Goal: Information Seeking & Learning: Learn about a topic

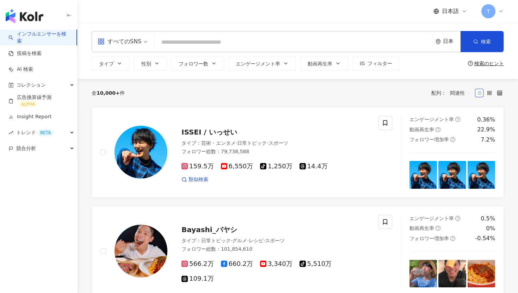
type input "**********"
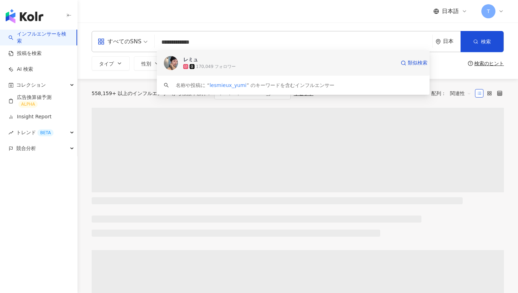
click at [180, 62] on div "レミュ 170,049 フォロワー 類似検索" at bounding box center [293, 62] width 273 height 25
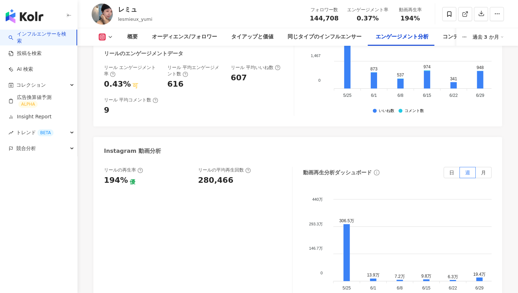
scroll to position [1555, 0]
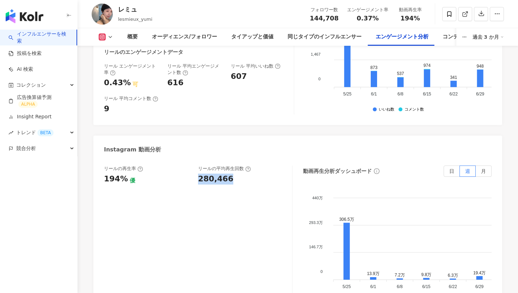
drag, startPoint x: 198, startPoint y: 182, endPoint x: 244, endPoint y: 182, distance: 45.8
click at [244, 182] on div "280,466" at bounding box center [241, 179] width 87 height 11
copy div "280,466"
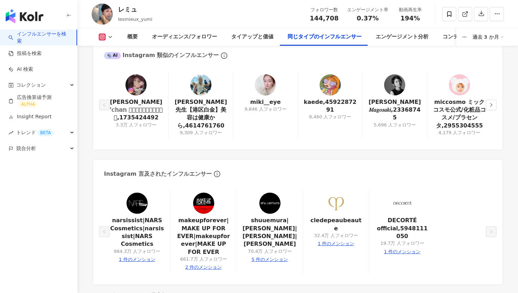
click at [49, 33] on link "インフルエンサーを検索" at bounding box center [39, 38] width 62 height 14
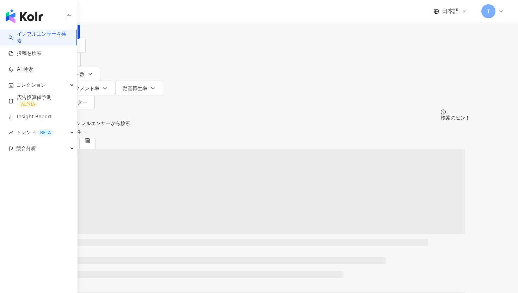
click at [160, 13] on input "search" at bounding box center [131, 6] width 57 height 13
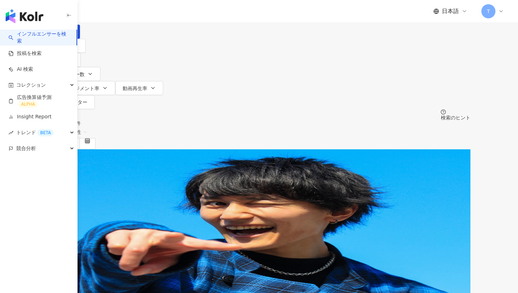
paste input "**********"
type input "**********"
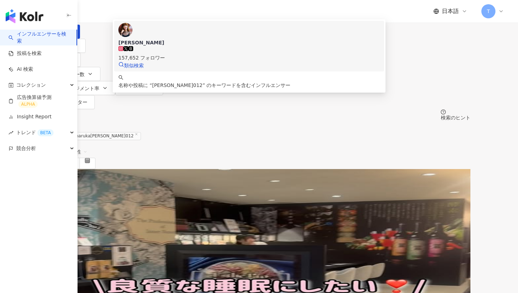
click at [219, 46] on span "高橋晴香" at bounding box center [249, 42] width 262 height 7
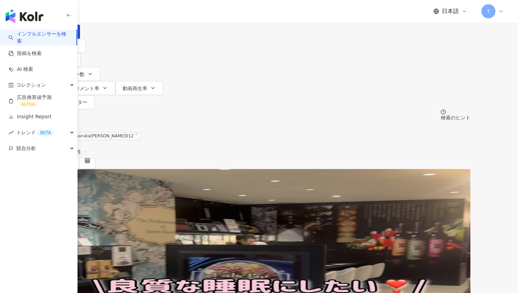
paste input "**********"
type input "**********"
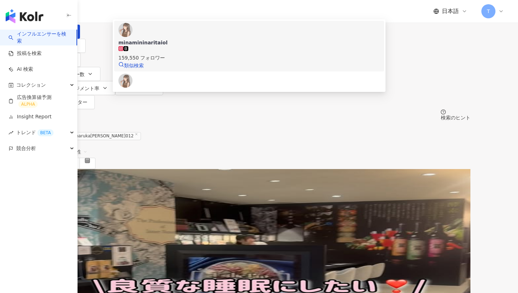
click at [201, 46] on div "minamininaritaiol" at bounding box center [249, 42] width 262 height 7
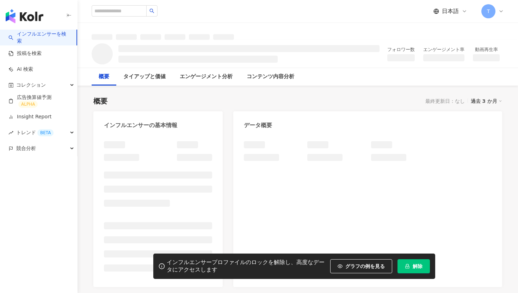
click at [413, 256] on div "インフルエンサープロファイルのロックを解除し、高度なデータにアクセスします グラフの例を見る 解除" at bounding box center [294, 266] width 282 height 25
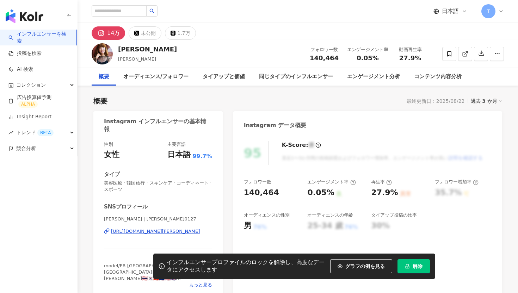
click at [410, 267] on button "解除" at bounding box center [414, 266] width 32 height 14
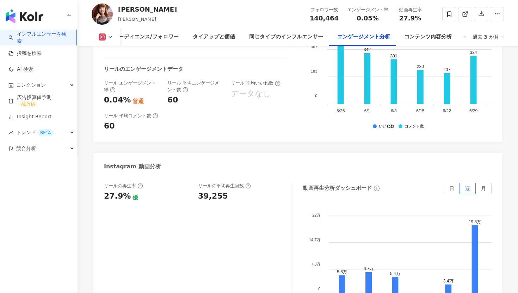
scroll to position [1623, 0]
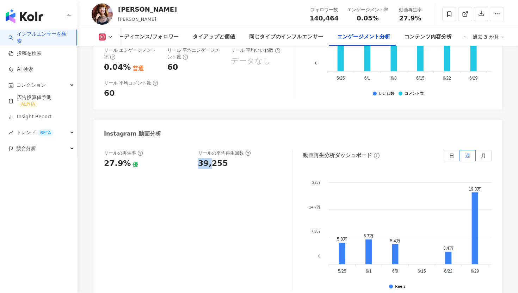
drag, startPoint x: 199, startPoint y: 157, endPoint x: 210, endPoint y: 157, distance: 10.6
click at [210, 158] on div "39,255" at bounding box center [213, 163] width 30 height 11
drag, startPoint x: 203, startPoint y: 158, endPoint x: 251, endPoint y: 158, distance: 47.6
click at [251, 158] on div "39,255" at bounding box center [241, 163] width 87 height 11
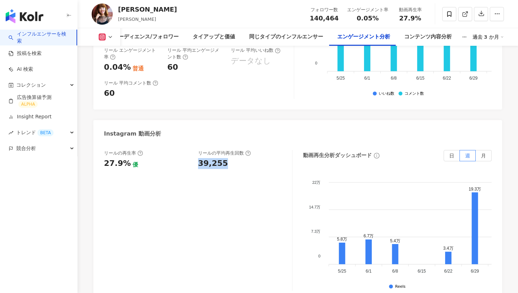
copy div "39,255"
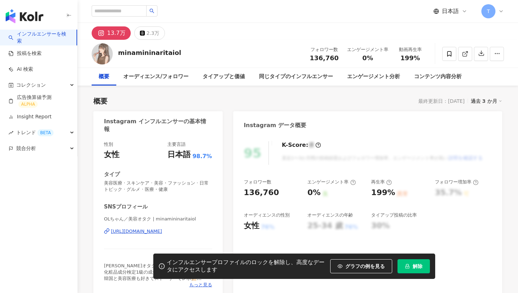
click at [416, 264] on span "解除" at bounding box center [418, 267] width 10 height 6
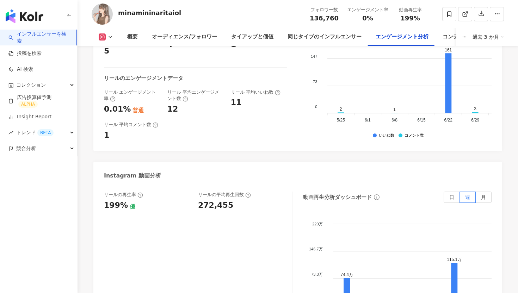
scroll to position [1542, 0]
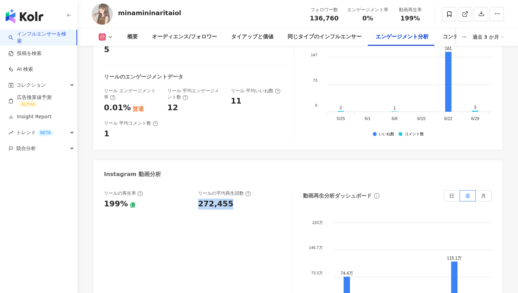
drag, startPoint x: 195, startPoint y: 195, endPoint x: 240, endPoint y: 196, distance: 45.1
click at [240, 196] on div "リールの再生率 199% 優 リールの平均再生回数 272,455" at bounding box center [194, 199] width 181 height 19
copy div "272,455"
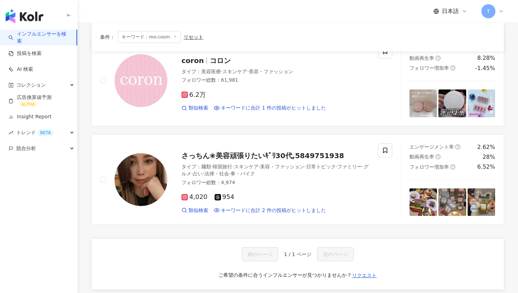
click at [56, 35] on link "インフルエンサーを検索" at bounding box center [39, 38] width 62 height 14
click at [28, 13] on img "button" at bounding box center [25, 16] width 38 height 14
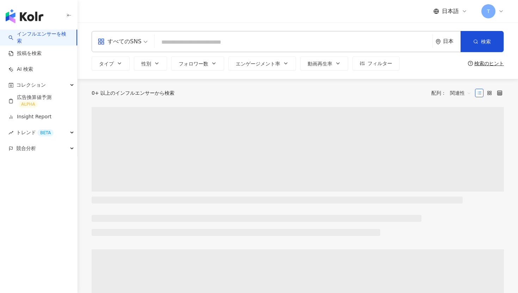
click at [192, 37] on input "search" at bounding box center [294, 42] width 272 height 13
paste input "**********"
type input "**********"
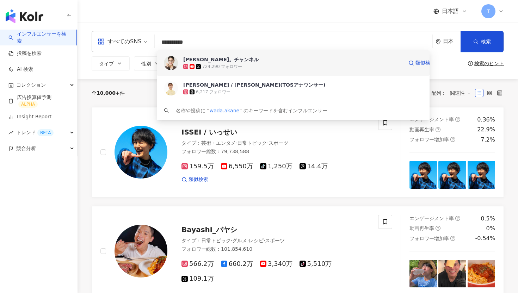
click at [171, 68] on img at bounding box center [171, 63] width 14 height 14
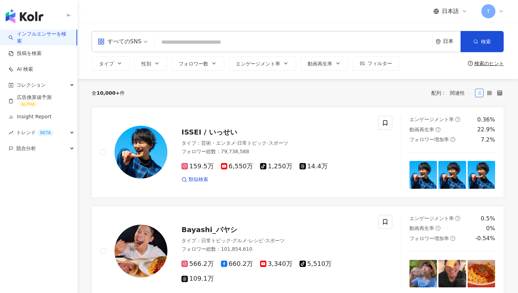
paste input "*********"
type input "*********"
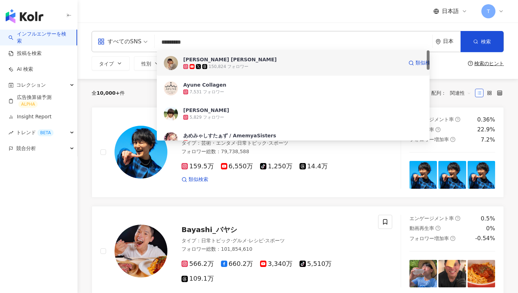
click at [181, 62] on div "水田 あゆみ Ayumi Mizuta 150,824 フォロワー 類似検索" at bounding box center [293, 62] width 273 height 25
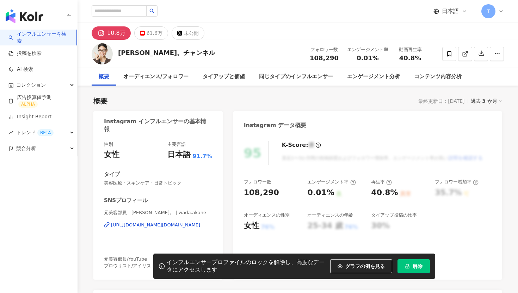
click at [412, 260] on button "解除" at bounding box center [414, 266] width 32 height 14
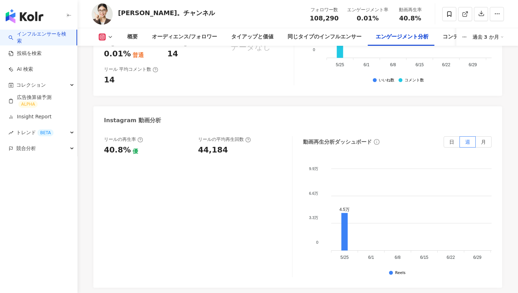
scroll to position [1530, 0]
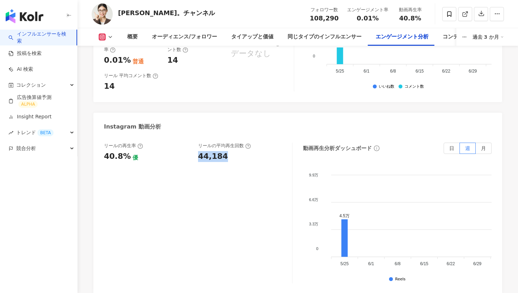
drag, startPoint x: 200, startPoint y: 158, endPoint x: 251, endPoint y: 158, distance: 51.1
click at [251, 158] on div "44,184" at bounding box center [241, 156] width 87 height 11
copy div "44,184"
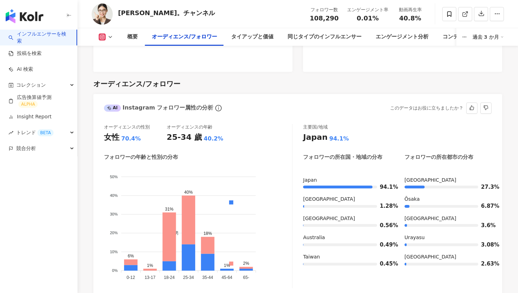
scroll to position [620, 0]
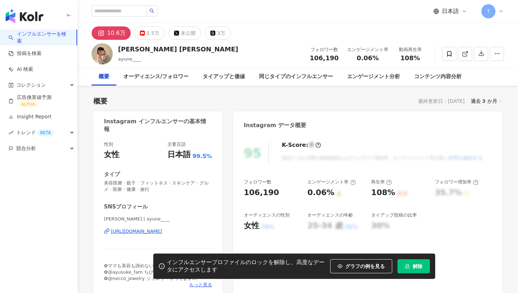
click at [416, 267] on span "解除" at bounding box center [418, 267] width 10 height 6
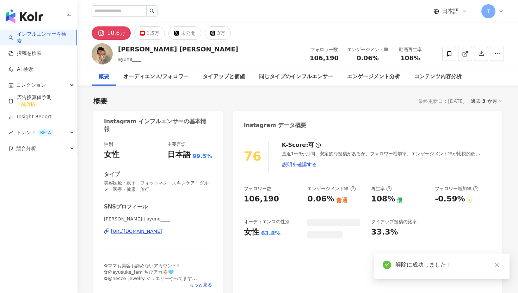
scroll to position [186, 0]
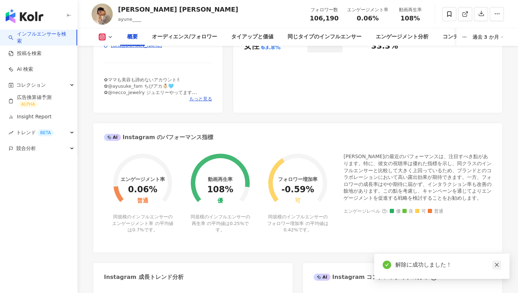
click at [498, 266] on icon "close" at bounding box center [497, 265] width 5 height 5
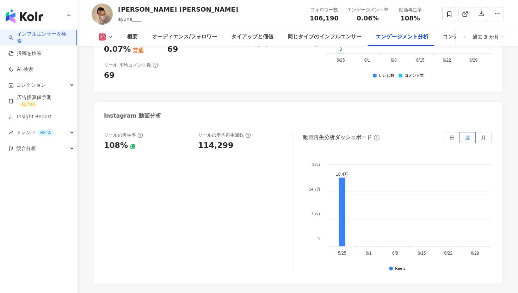
scroll to position [1616, 0]
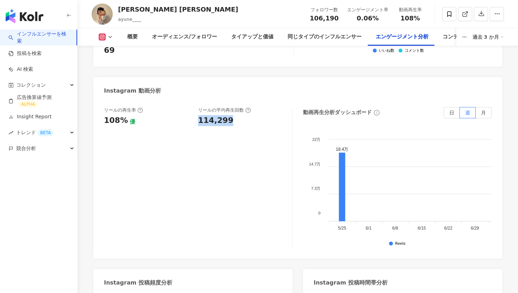
drag, startPoint x: 197, startPoint y: 108, endPoint x: 250, endPoint y: 108, distance: 53.2
click at [250, 108] on div "リールの再生率 108% 優 リールの平均再生回数 114,299" at bounding box center [194, 116] width 181 height 19
copy div "114,299"
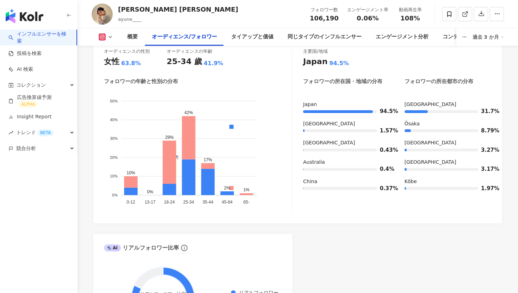
scroll to position [672, 0]
click at [56, 29] on div "button" at bounding box center [39, 15] width 78 height 30
click at [44, 32] on link "インフルエンサーを検索" at bounding box center [39, 38] width 62 height 14
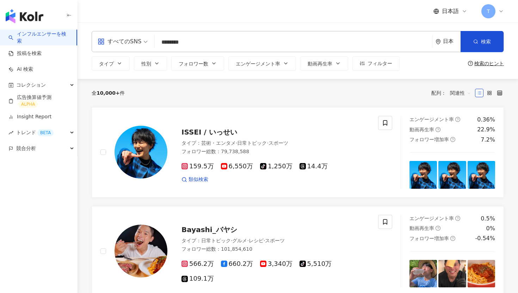
click at [201, 44] on input "********" at bounding box center [294, 42] width 272 height 13
type input "********"
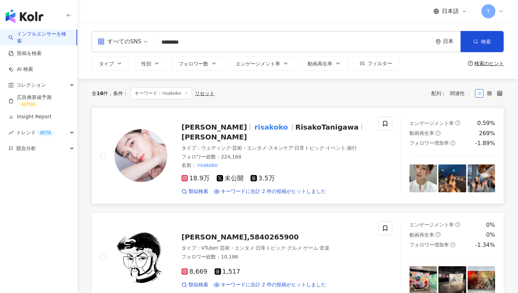
click at [210, 129] on span "[PERSON_NAME]" at bounding box center [215, 127] width 66 height 8
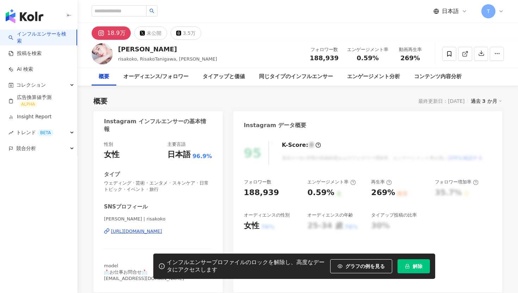
click at [415, 264] on span "解除" at bounding box center [418, 267] width 10 height 6
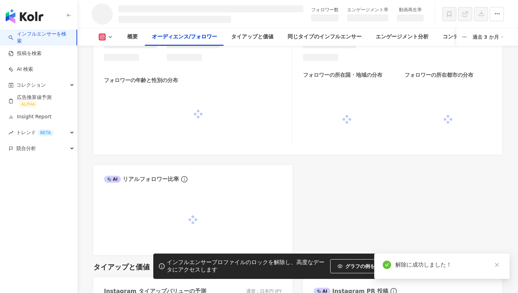
scroll to position [587, 0]
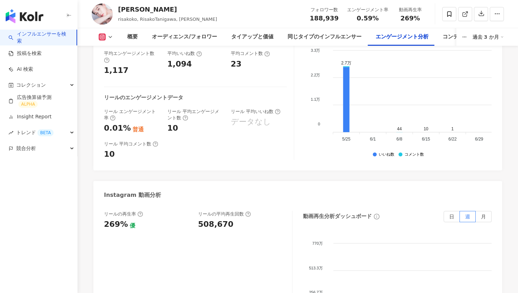
scroll to position [1581, 0]
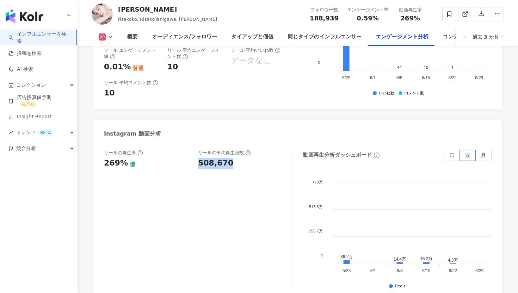
drag, startPoint x: 198, startPoint y: 139, endPoint x: 254, endPoint y: 139, distance: 55.7
click at [254, 158] on div "508,670" at bounding box center [241, 163] width 87 height 11
copy div "508,670"
